Goal: Information Seeking & Learning: Learn about a topic

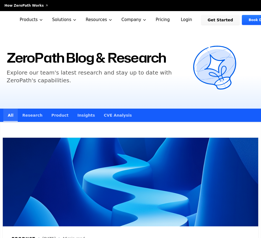
click at [38, 115] on link "Research" at bounding box center [32, 115] width 29 height 13
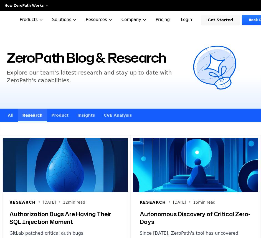
click at [61, 117] on link "Product" at bounding box center [60, 115] width 26 height 13
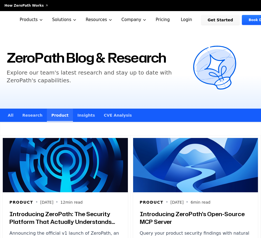
click at [77, 114] on link "Insights" at bounding box center [86, 115] width 26 height 13
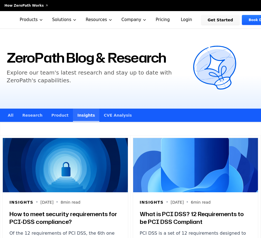
scroll to position [28, 0]
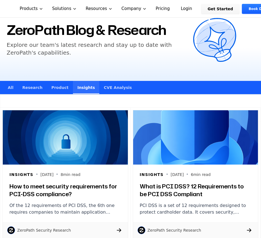
click at [109, 93] on link "CVE Analysis" at bounding box center [117, 87] width 37 height 13
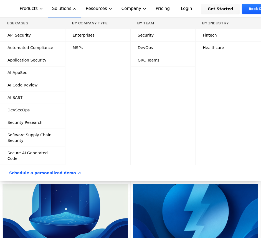
scroll to position [611, 0]
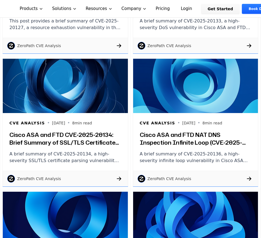
drag, startPoint x: 186, startPoint y: 134, endPoint x: 204, endPoint y: 122, distance: 21.6
click at [189, 137] on h3 "Cisco ASA and FTD NAT DNS Inspection Infinite Loop (CVE-2025-20136): Brief Summ…" at bounding box center [196, 139] width 112 height 16
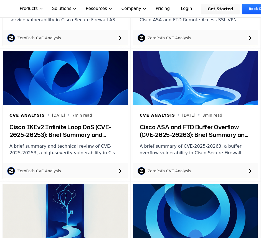
scroll to position [1276, 0]
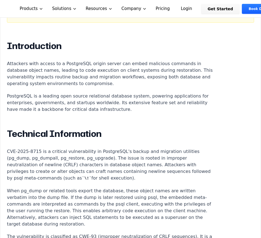
scroll to position [380, 0]
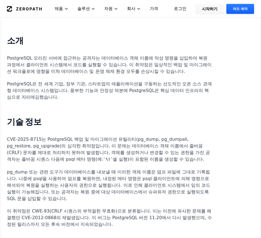
click at [153, 72] on font "PostgreSQL 오리진 서버에 접근하는 공격자는 데이터베이스 객체 이름에 악성 명령을 삽입하여 복원 과정에서 클라이언트 시스템에서 코드를 …" at bounding box center [109, 64] width 204 height 19
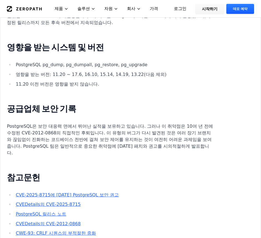
scroll to position [567, 0]
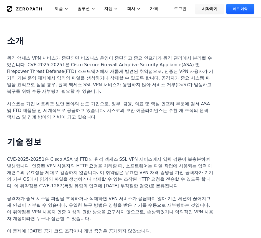
scroll to position [415, 0]
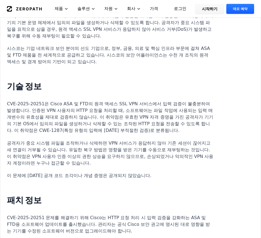
scroll to position [471, 0]
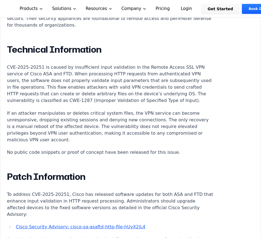
click at [169, 44] on h2 "Technical Information" at bounding box center [110, 49] width 206 height 11
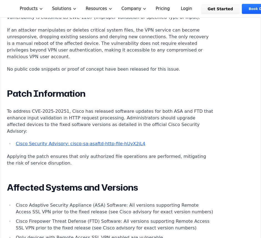
click at [196, 35] on article "Introduction Disruptions to remote access VPN services can halt business operat…" at bounding box center [130, 142] width 247 height 590
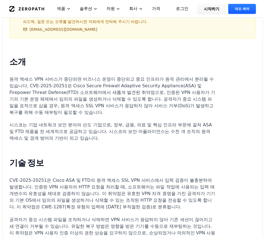
scroll to position [0, 0]
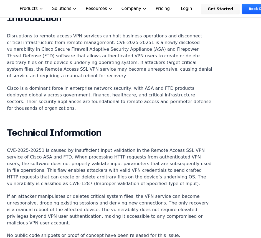
scroll to position [388, 0]
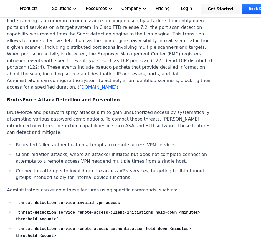
scroll to position [803, 0]
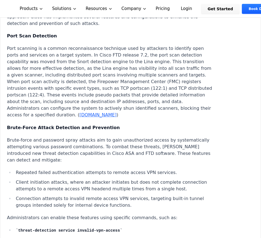
click at [187, 89] on article "Introduction A single crafted packet stream can temporarily disable a Cisco Sec…" at bounding box center [130, 147] width 247 height 1045
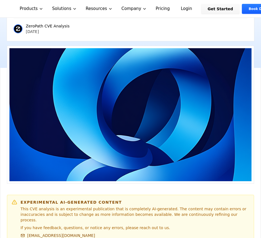
scroll to position [83, 0]
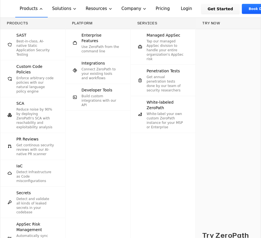
click at [93, 104] on link "Developer Tools Build custom integrations with our API" at bounding box center [97, 97] width 65 height 27
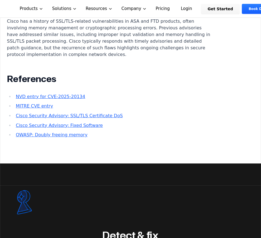
scroll to position [1255, 0]
click at [181, 55] on p "Cisco has a history of SSL/TLS-related vulnerabilities in ASA and FTD products,…" at bounding box center [110, 38] width 206 height 40
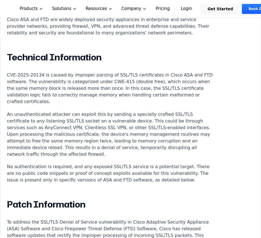
scroll to position [477, 0]
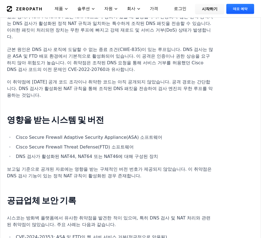
scroll to position [554, 0]
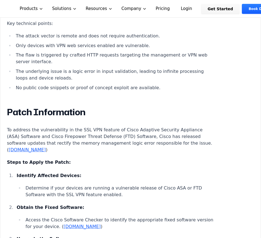
scroll to position [568, 0]
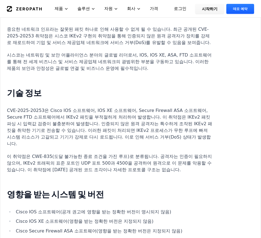
scroll to position [388, 0]
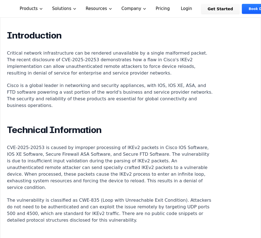
click at [156, 24] on div "Experimental AI-Generated Content This CVE analysis is an experimental publicat…" at bounding box center [130, 155] width 247 height 682
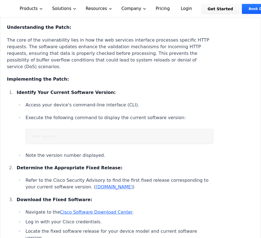
scroll to position [582, 0]
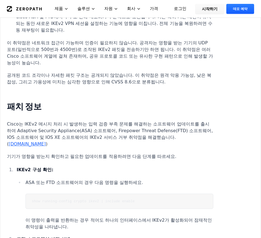
scroll to position [522, 0]
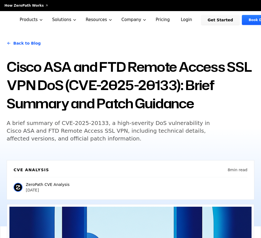
click at [166, 87] on h1 "Cisco ASA and FTD Remote Access SSL VPN DoS (CVE-2025-20133): Brief Summary and…" at bounding box center [130, 85] width 247 height 55
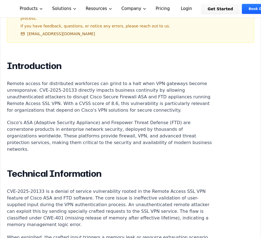
scroll to position [388, 0]
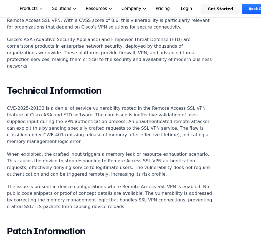
scroll to position [415, 0]
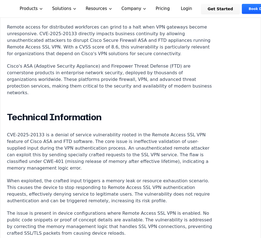
scroll to position [443, 0]
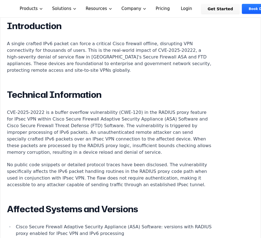
scroll to position [609, 0]
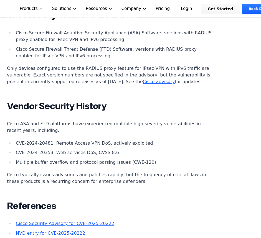
click at [115, 43] on li "Cisco Secure Firewall Adaptive Security Appliance (ASA) Software: versions with…" at bounding box center [113, 36] width 199 height 13
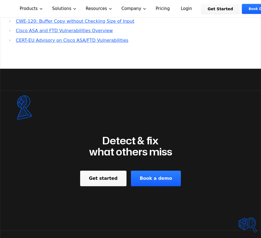
scroll to position [665, 0]
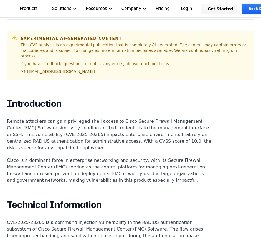
scroll to position [496, 0]
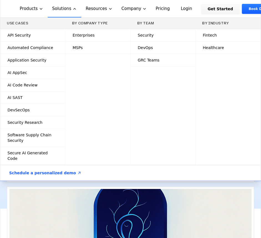
scroll to position [0, 0]
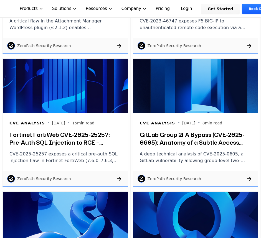
scroll to position [1542, 0]
